Goal: Task Accomplishment & Management: Manage account settings

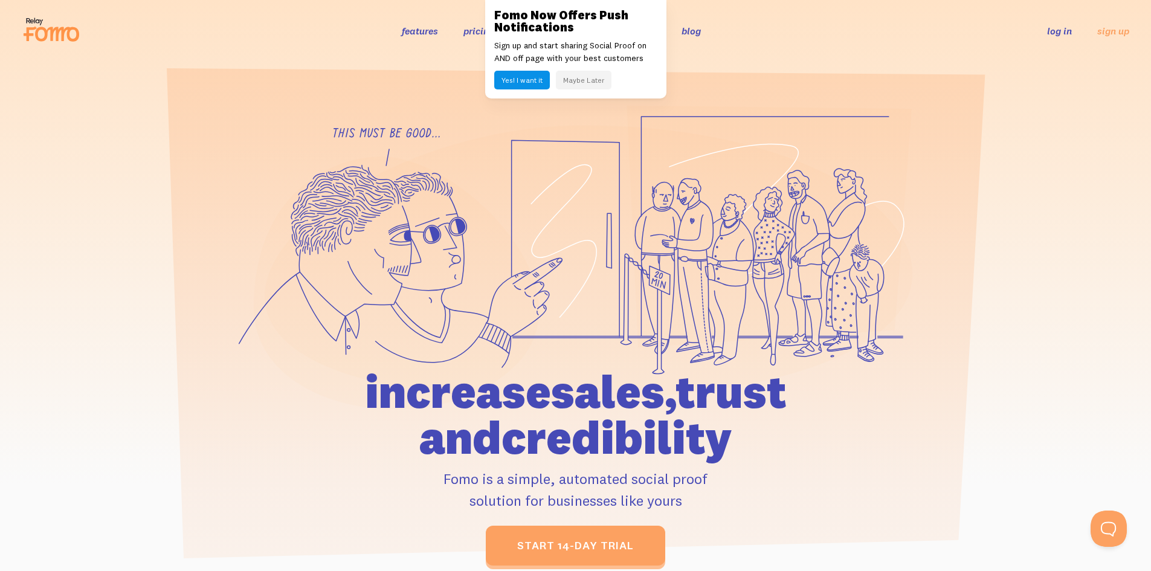
drag, startPoint x: 1063, startPoint y: 39, endPoint x: 1063, endPoint y: 31, distance: 7.9
click at [1064, 39] on div "features pricing 106+ integrations reviews blog log in sign up log in sign up" at bounding box center [575, 30] width 1107 height 33
drag, startPoint x: 1063, startPoint y: 31, endPoint x: 1049, endPoint y: 30, distance: 14.5
click at [1063, 31] on link "log in" at bounding box center [1059, 31] width 25 height 12
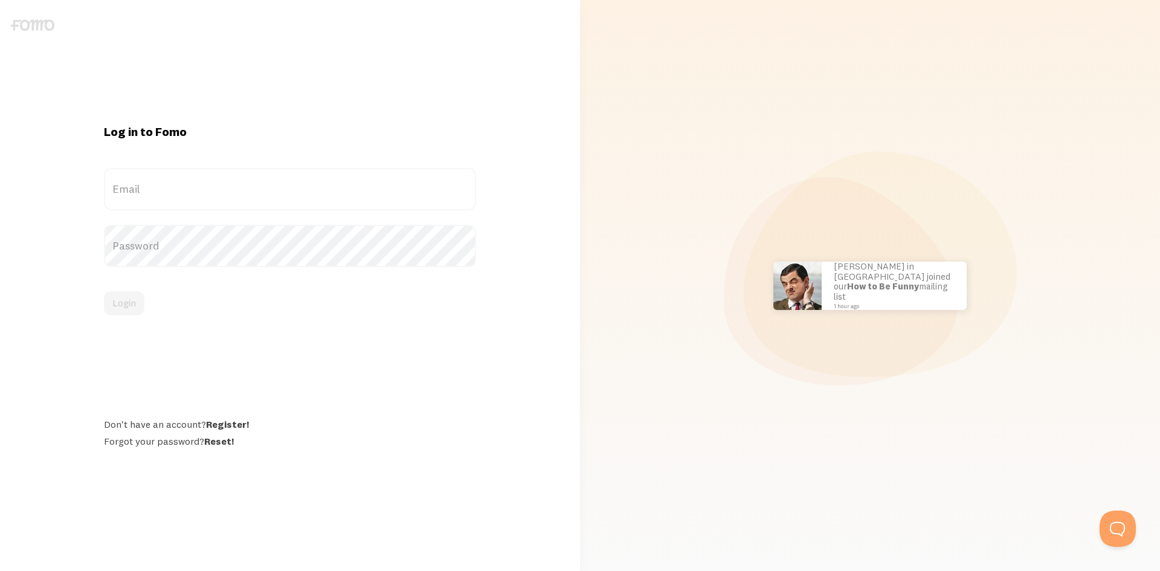
click at [332, 189] on label "Email" at bounding box center [290, 189] width 372 height 42
click at [332, 189] on input "Email" at bounding box center [290, 189] width 372 height 42
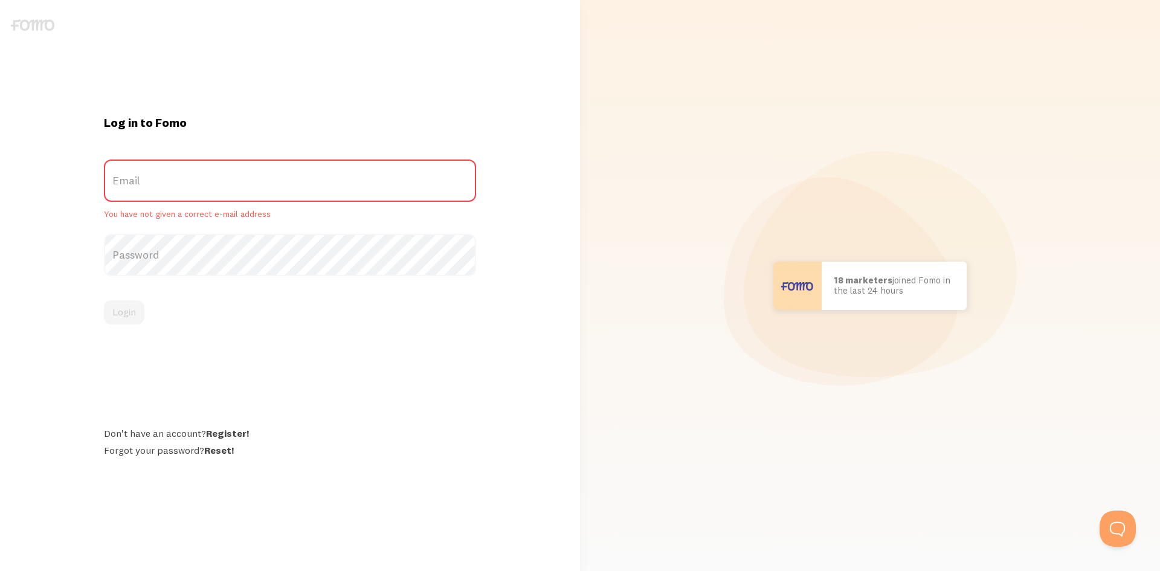
click at [260, 166] on label "Email" at bounding box center [290, 180] width 372 height 42
click at [260, 166] on input "Email" at bounding box center [290, 180] width 372 height 42
click at [260, 169] on label "Email" at bounding box center [290, 180] width 372 height 42
click at [260, 169] on input "Email" at bounding box center [290, 180] width 372 height 42
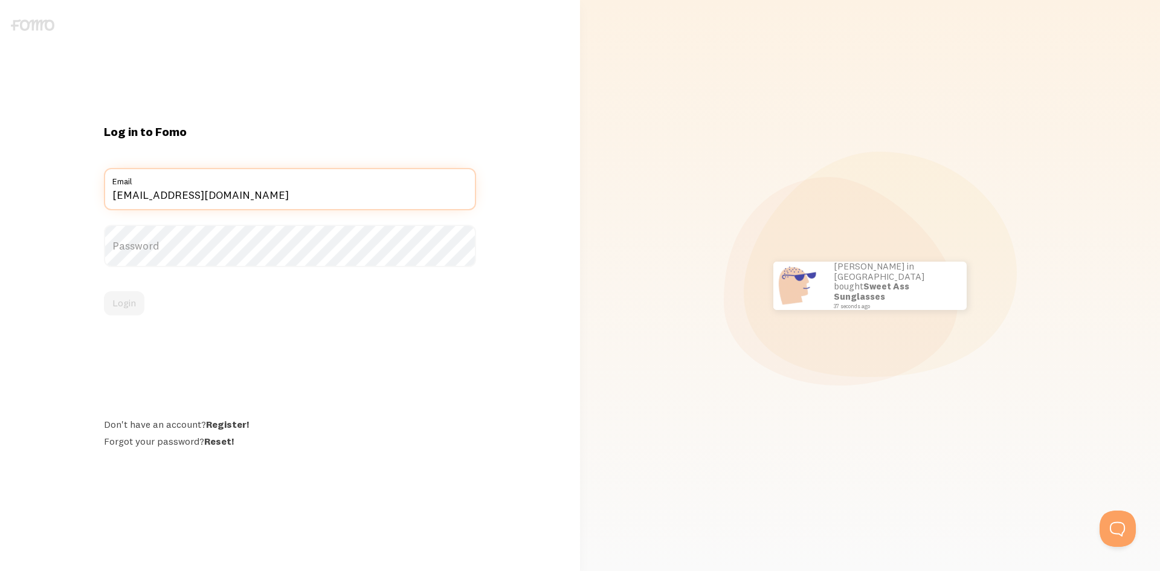
type input "[EMAIL_ADDRESS][DOMAIN_NAME]"
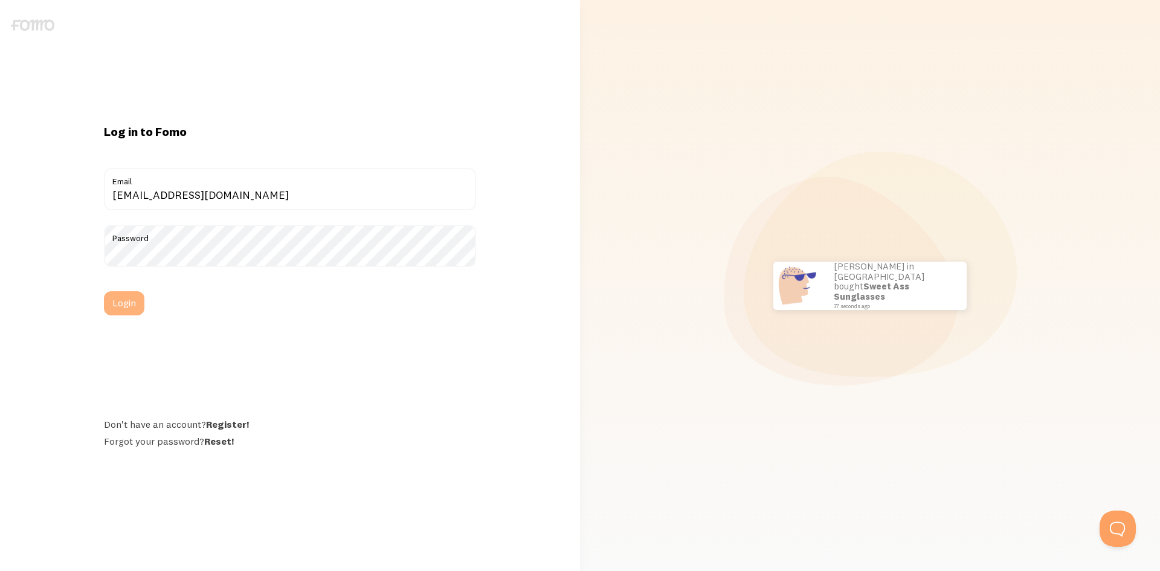
click at [125, 299] on button "Login" at bounding box center [124, 303] width 40 height 24
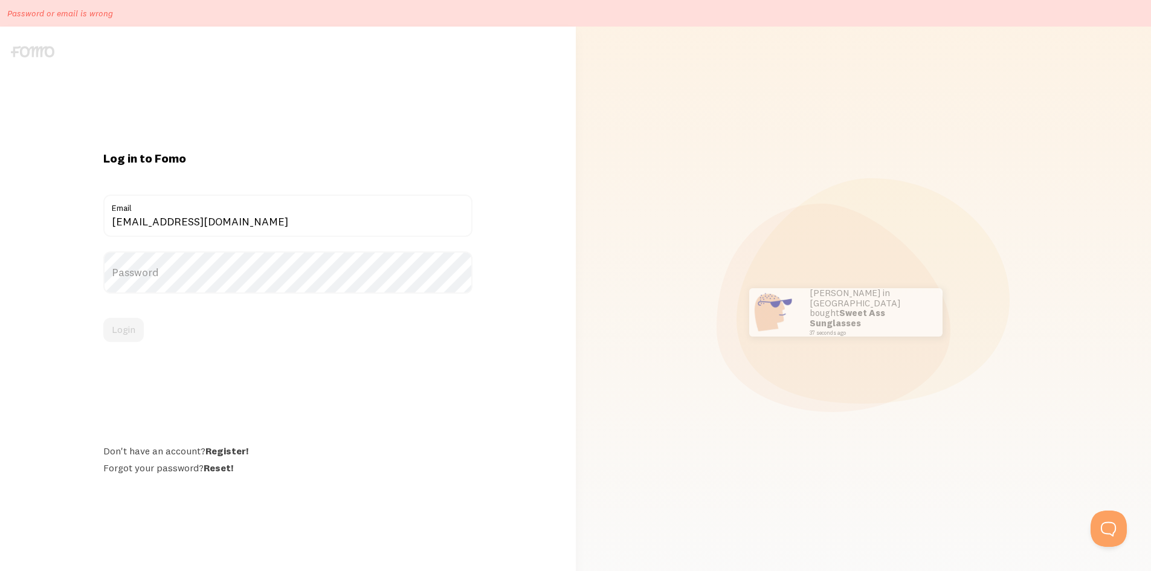
click at [279, 279] on label "Password" at bounding box center [287, 272] width 369 height 42
click at [258, 277] on label "Password" at bounding box center [287, 272] width 369 height 42
click at [131, 336] on button "Login" at bounding box center [123, 330] width 40 height 24
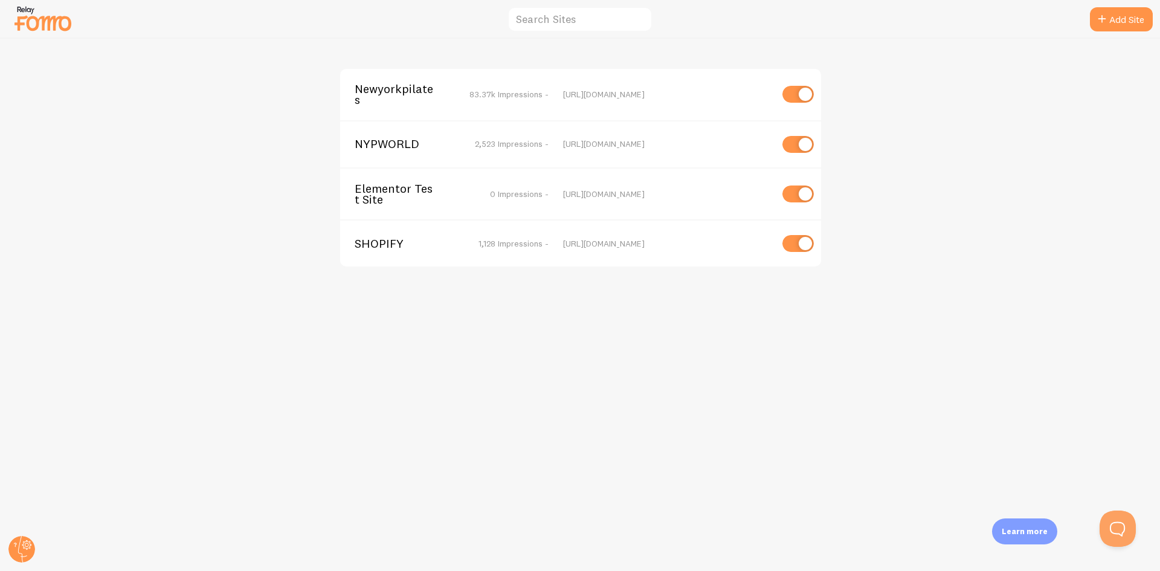
drag, startPoint x: 126, startPoint y: 344, endPoint x: 467, endPoint y: 207, distance: 367.8
click at [441, 92] on span "Newyorkpilates" at bounding box center [403, 94] width 97 height 22
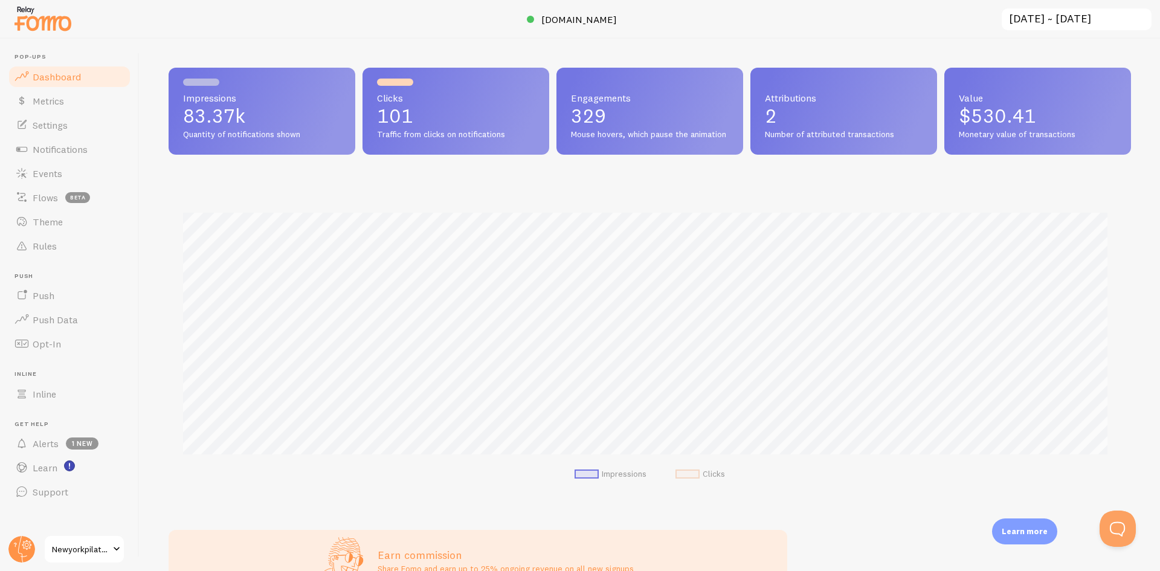
scroll to position [317, 953]
click at [92, 138] on link "Notifications" at bounding box center [69, 149] width 124 height 24
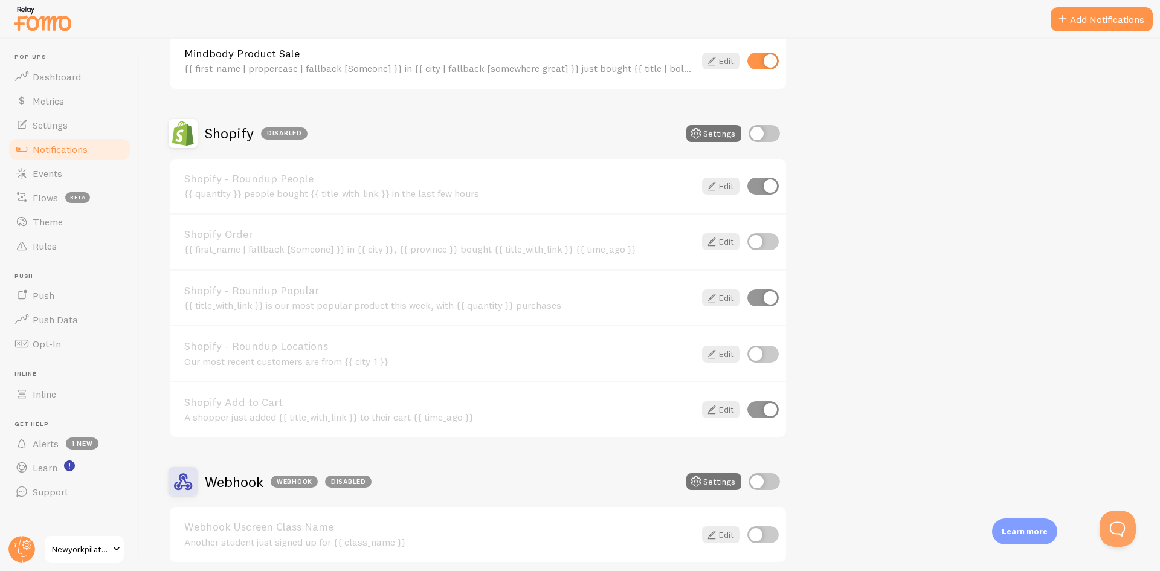
scroll to position [1263, 0]
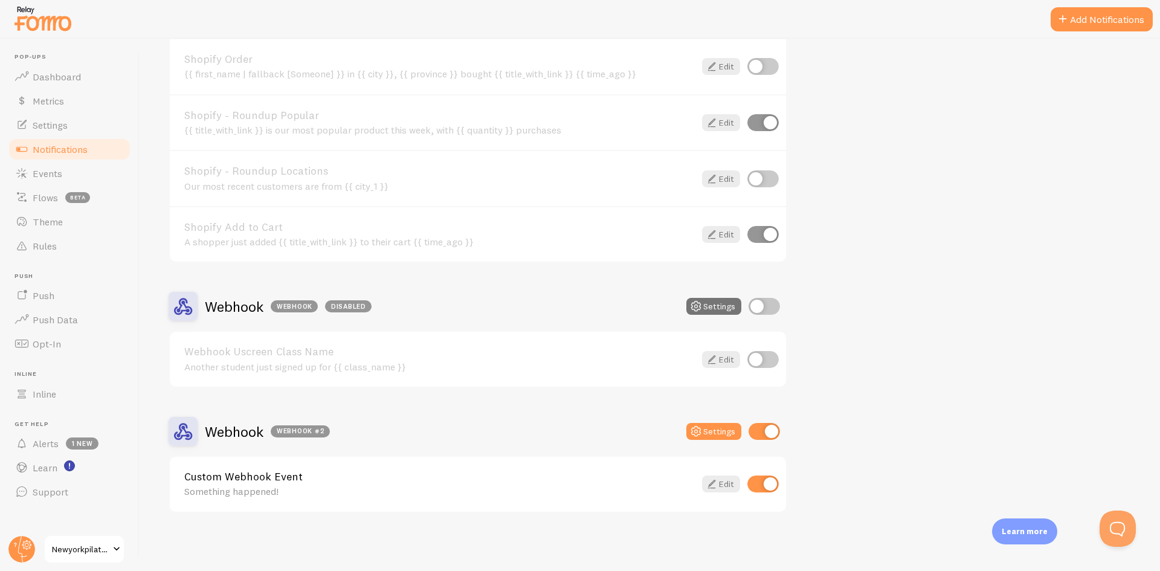
click at [327, 489] on div "Something happened!" at bounding box center [439, 491] width 510 height 11
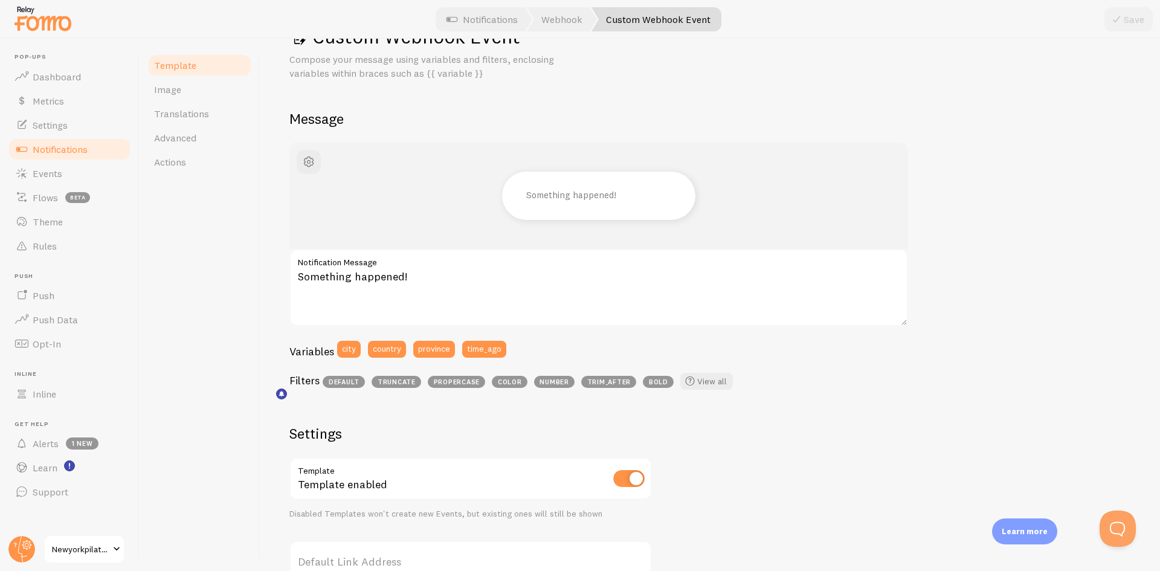
scroll to position [30, 0]
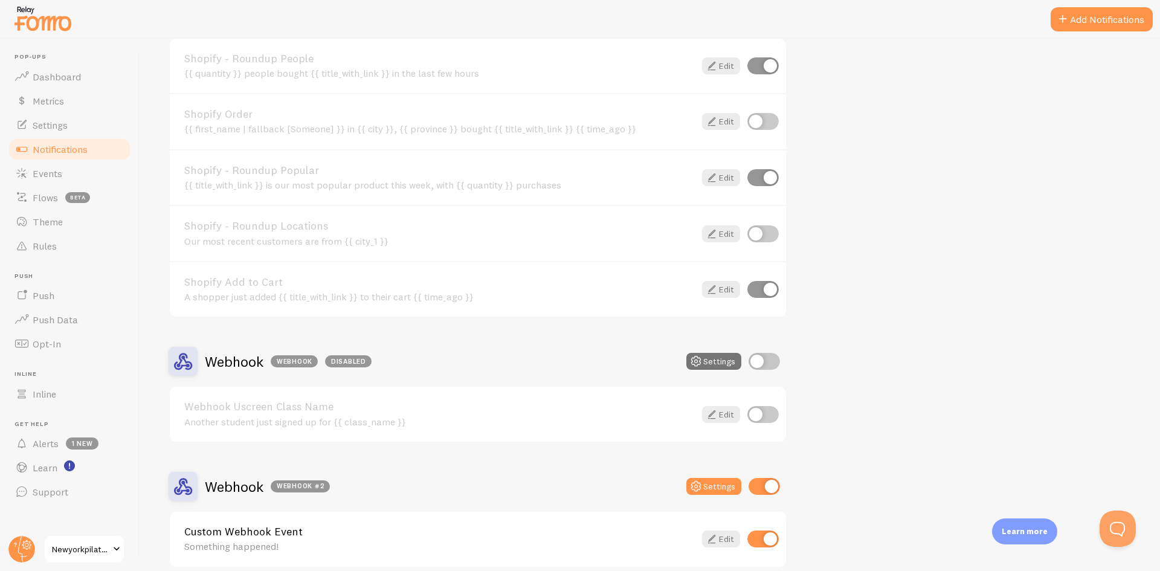
scroll to position [1263, 0]
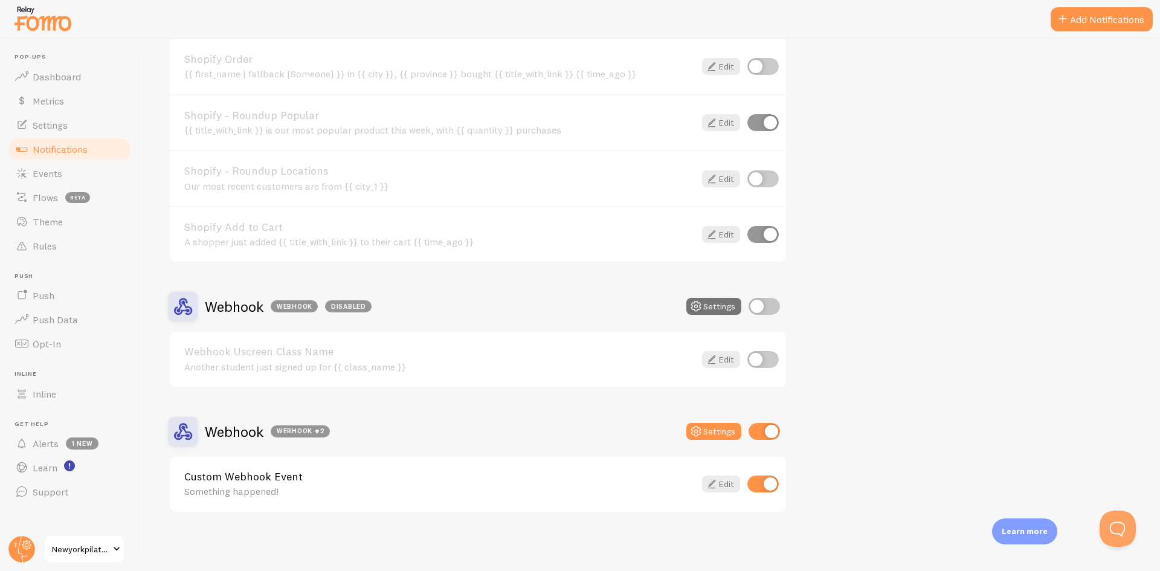
click at [439, 350] on link "Webhook Uscreen Class Name" at bounding box center [439, 351] width 510 height 11
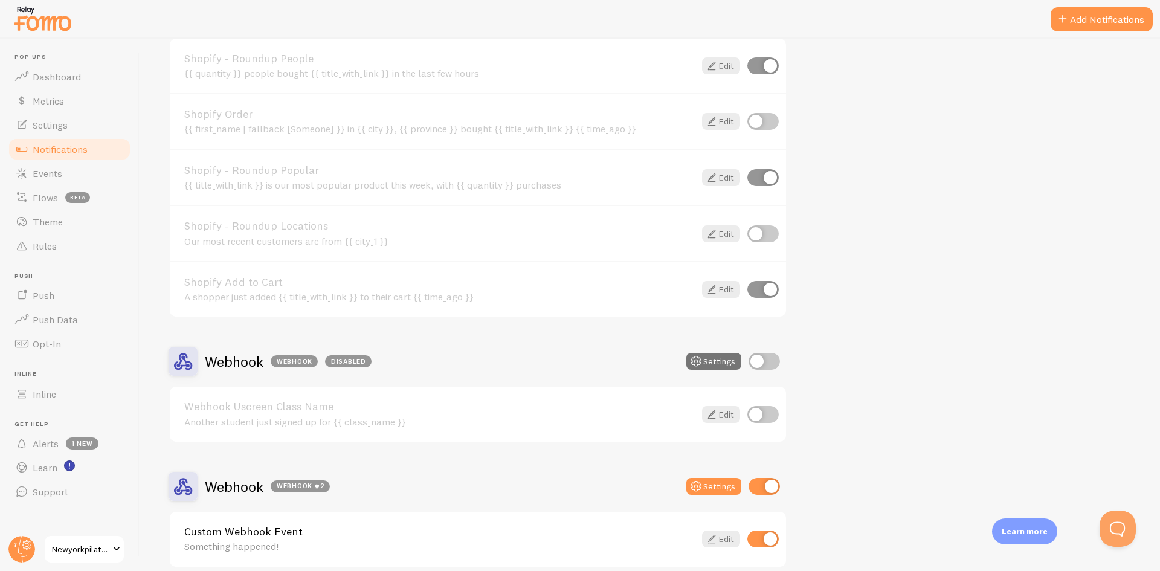
scroll to position [1263, 0]
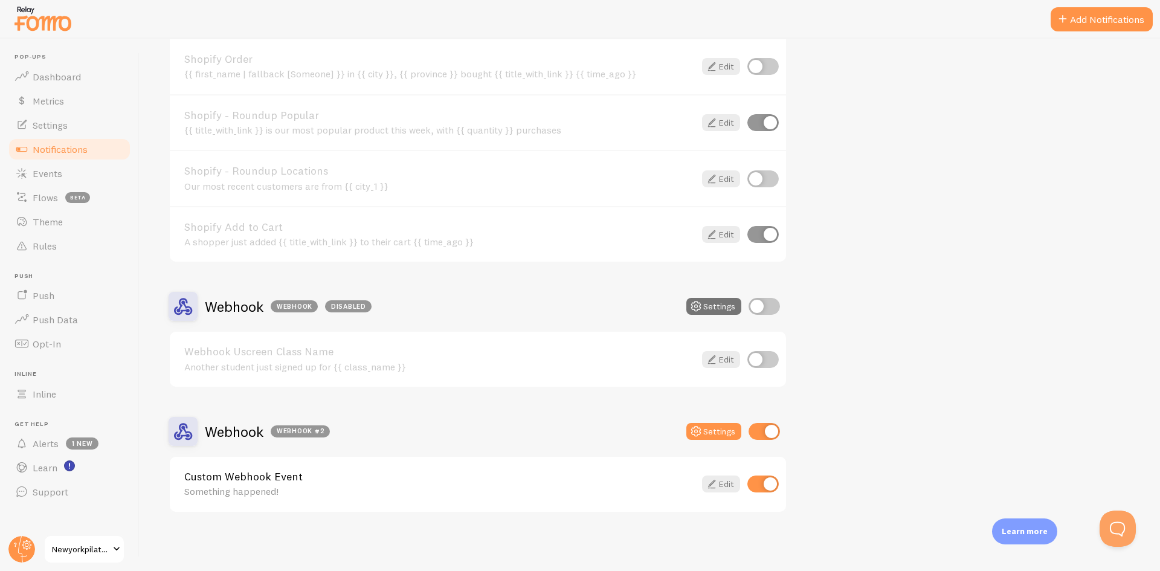
click at [218, 425] on h2 "Webhook Webhook #2" at bounding box center [267, 431] width 125 height 19
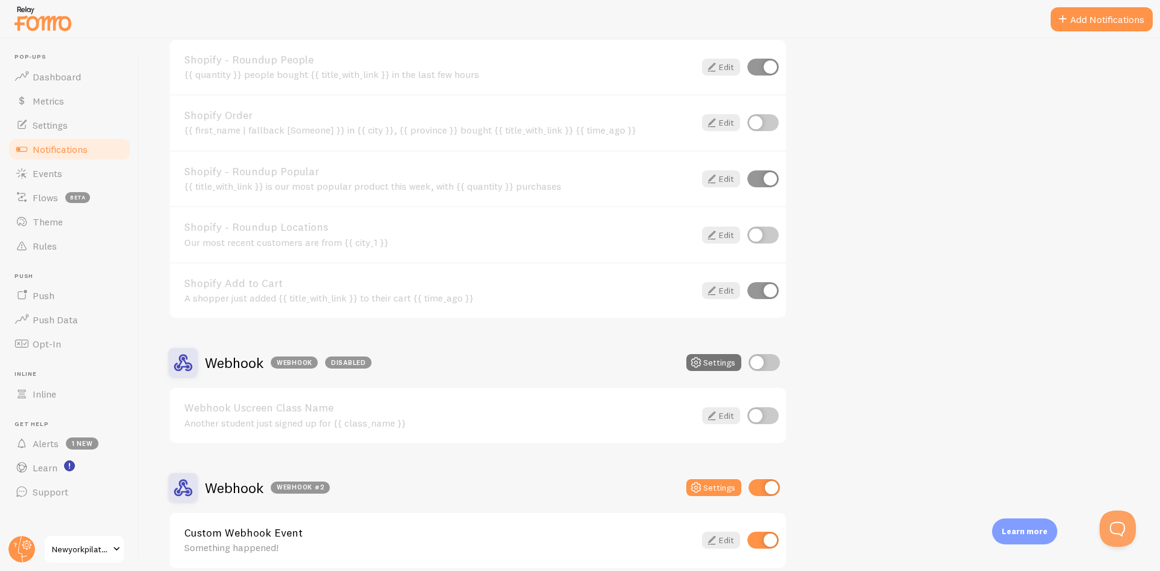
scroll to position [1263, 0]
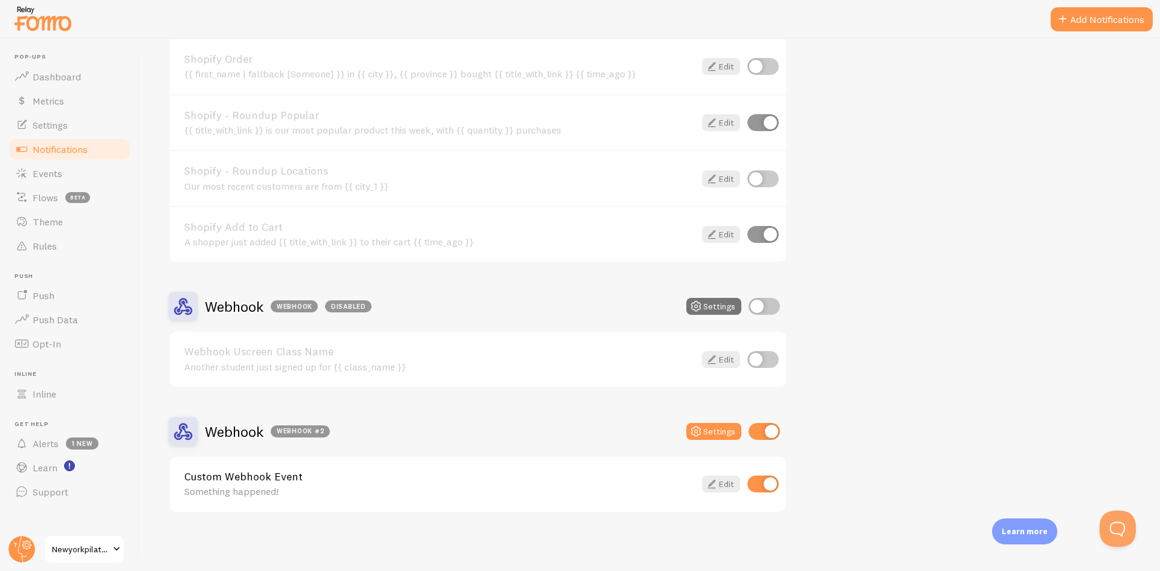
click at [244, 431] on h2 "Webhook Webhook #2" at bounding box center [267, 431] width 125 height 19
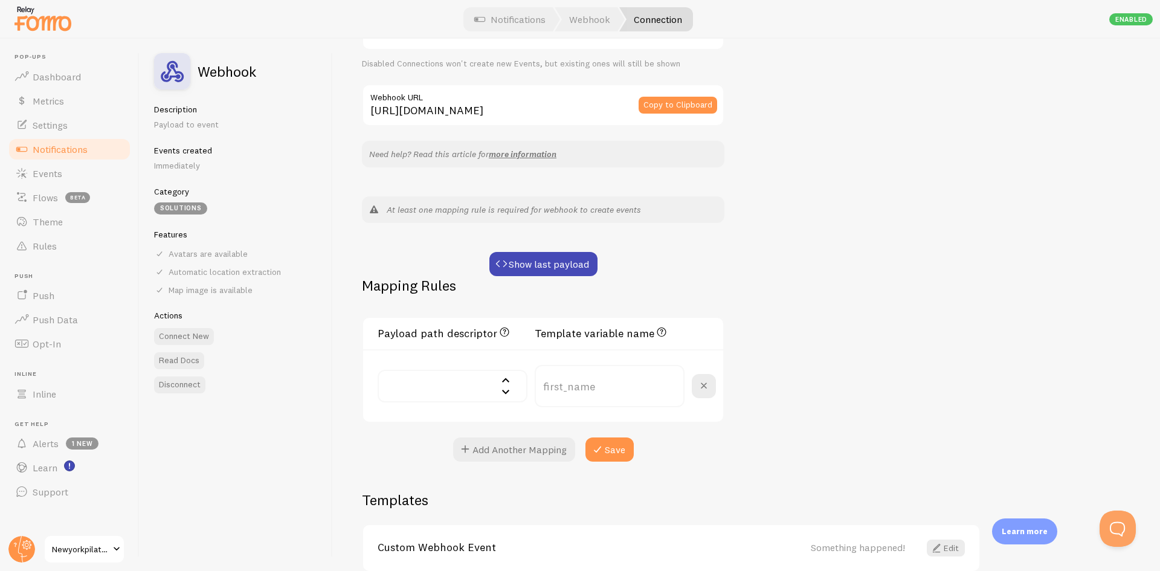
scroll to position [88, 0]
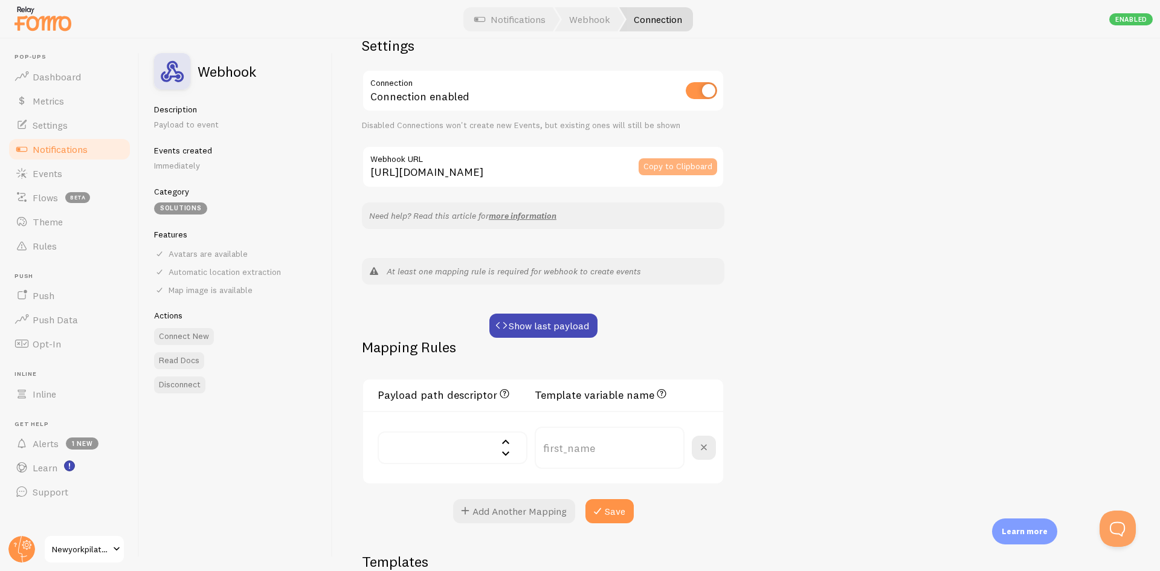
click at [697, 168] on button "Copy to Clipboard" at bounding box center [678, 166] width 79 height 17
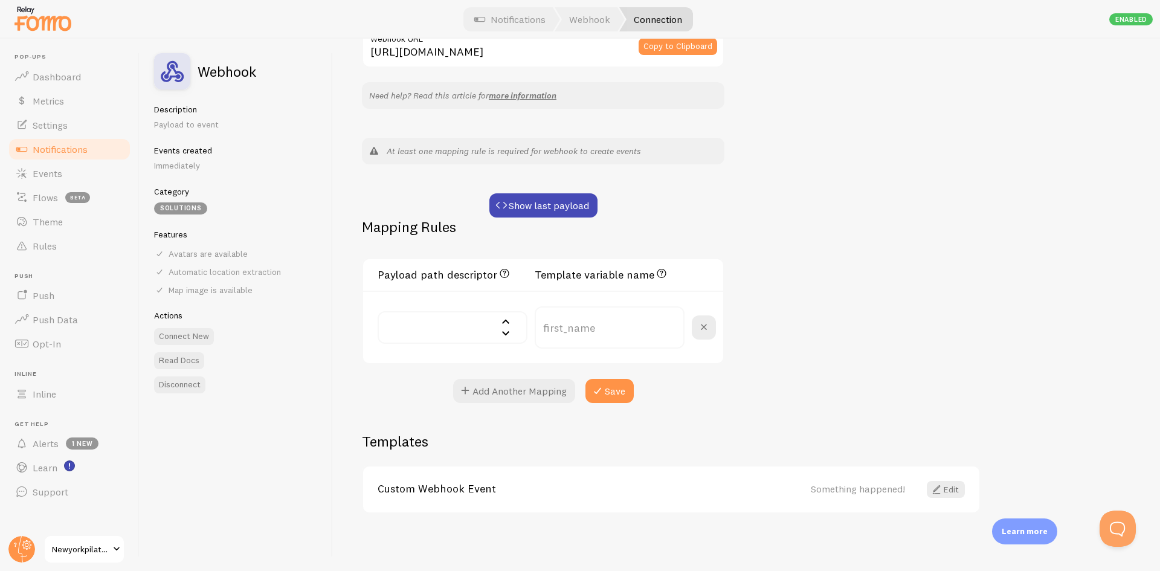
scroll to position [209, 0]
click at [476, 321] on input "text" at bounding box center [453, 327] width 150 height 33
click at [936, 252] on div "Webhook #2 Connection name save Settings Connection Connection enabled Disabled…" at bounding box center [746, 305] width 827 height 532
